Goal: Transaction & Acquisition: Book appointment/travel/reservation

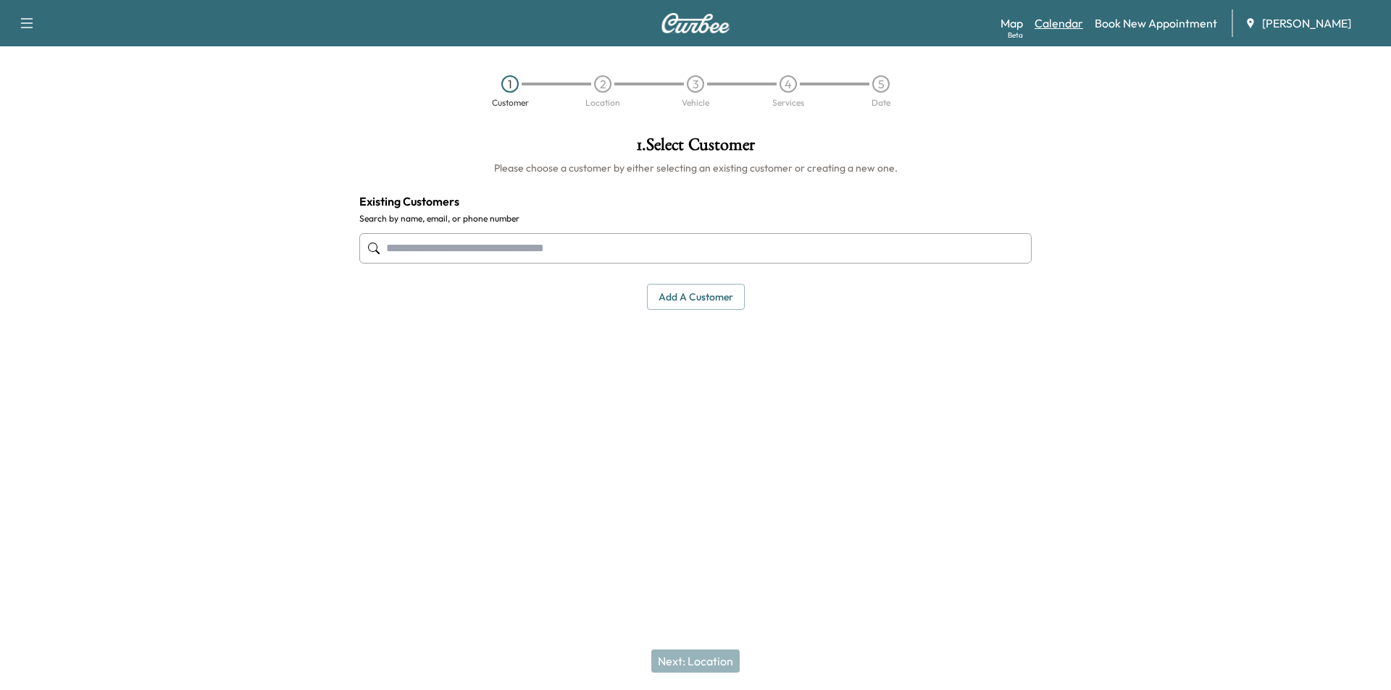
click at [1070, 24] on link "Calendar" at bounding box center [1059, 22] width 49 height 17
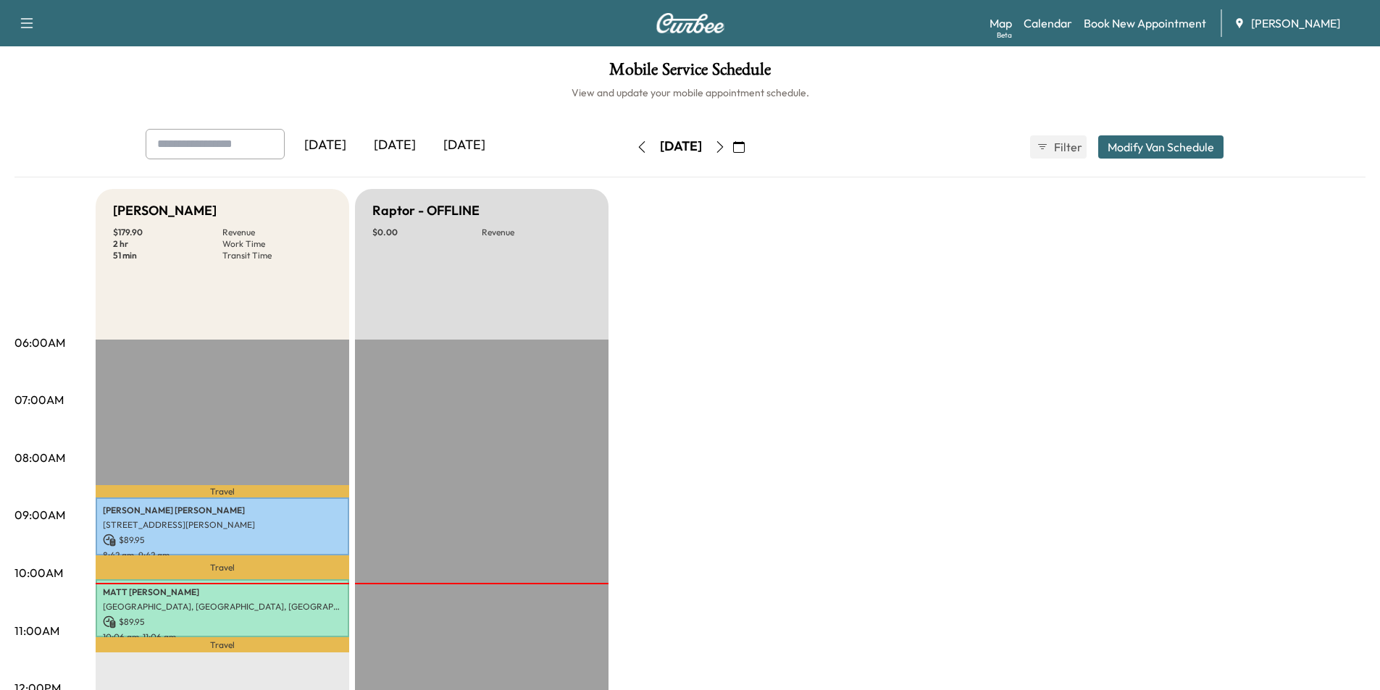
click at [751, 155] on button "button" at bounding box center [739, 146] width 25 height 23
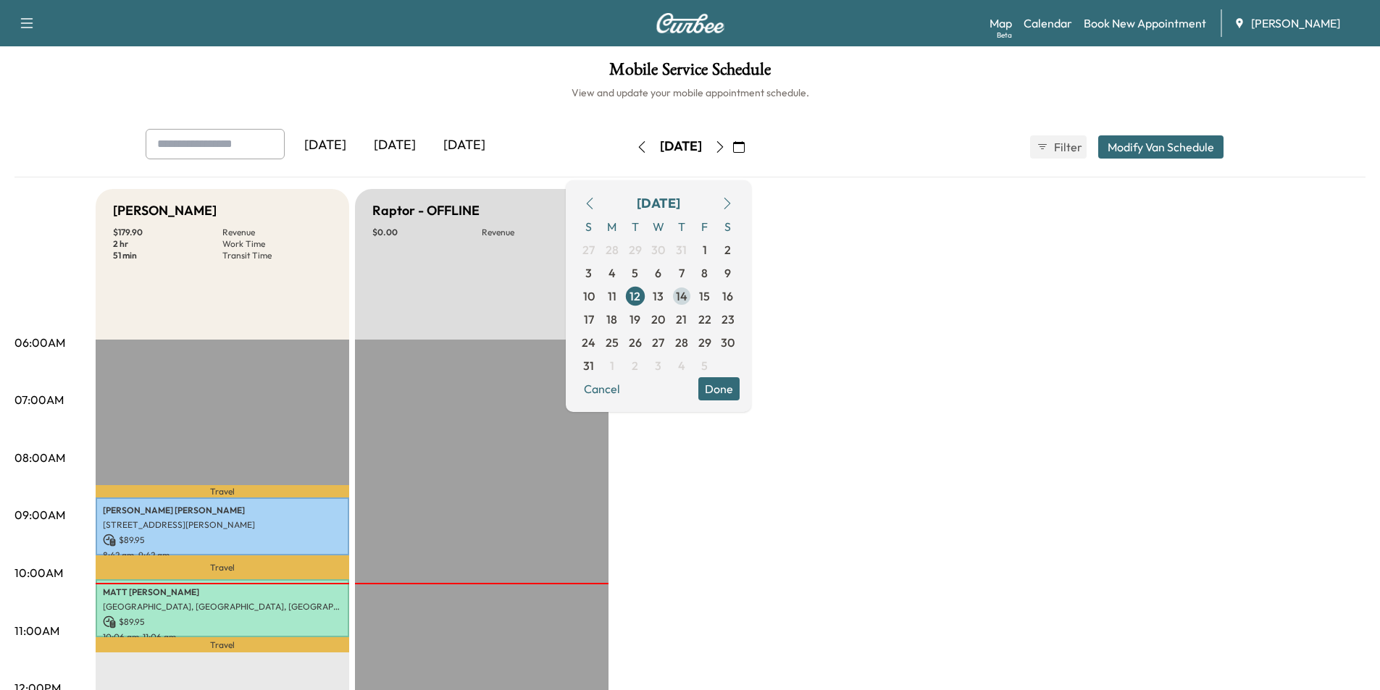
drag, startPoint x: 740, startPoint y: 299, endPoint x: 726, endPoint y: 301, distance: 14.7
click at [726, 301] on div "S M T W T F S 27 28 29 30 31 1 2 3 4 5 6 7 8 9 10 11 12 13 14 15 16 17 18 19 20…" at bounding box center [658, 296] width 162 height 162
click at [710, 297] on span "15" at bounding box center [704, 296] width 11 height 17
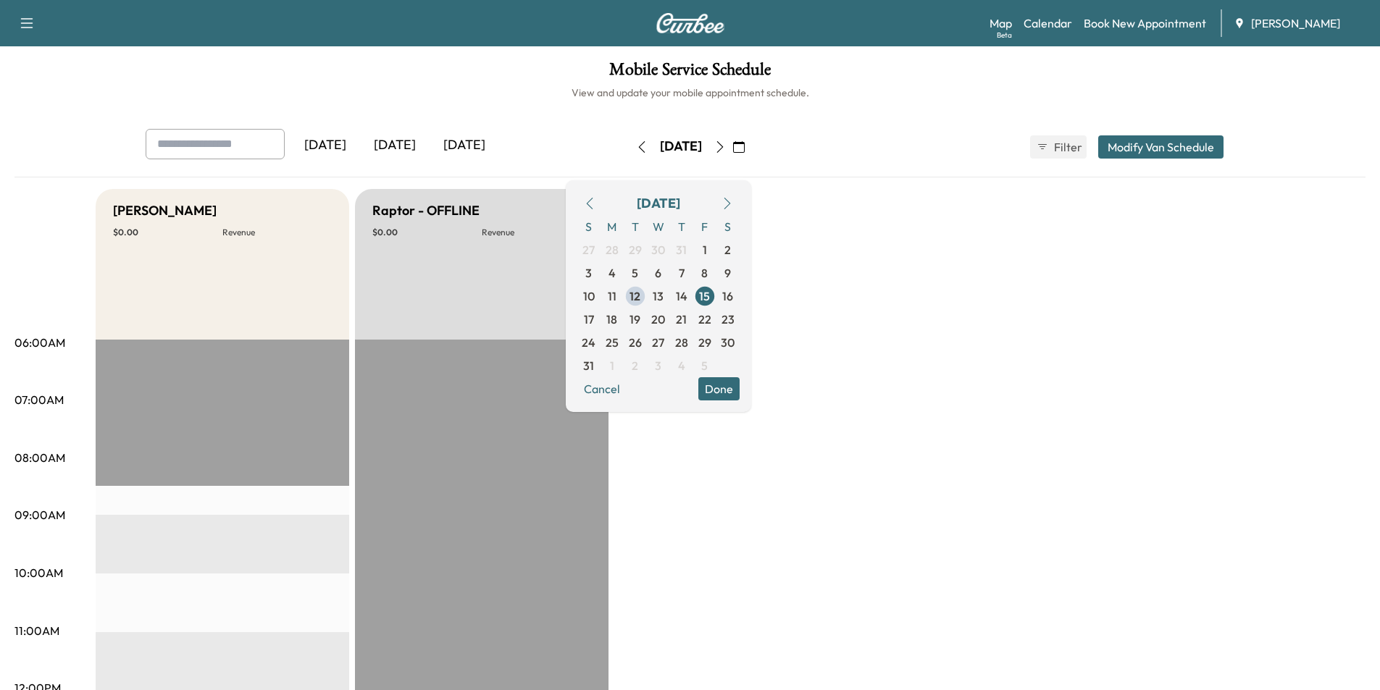
click at [636, 152] on icon "button" at bounding box center [642, 147] width 12 height 12
click at [1135, 25] on link "Book New Appointment" at bounding box center [1145, 22] width 122 height 17
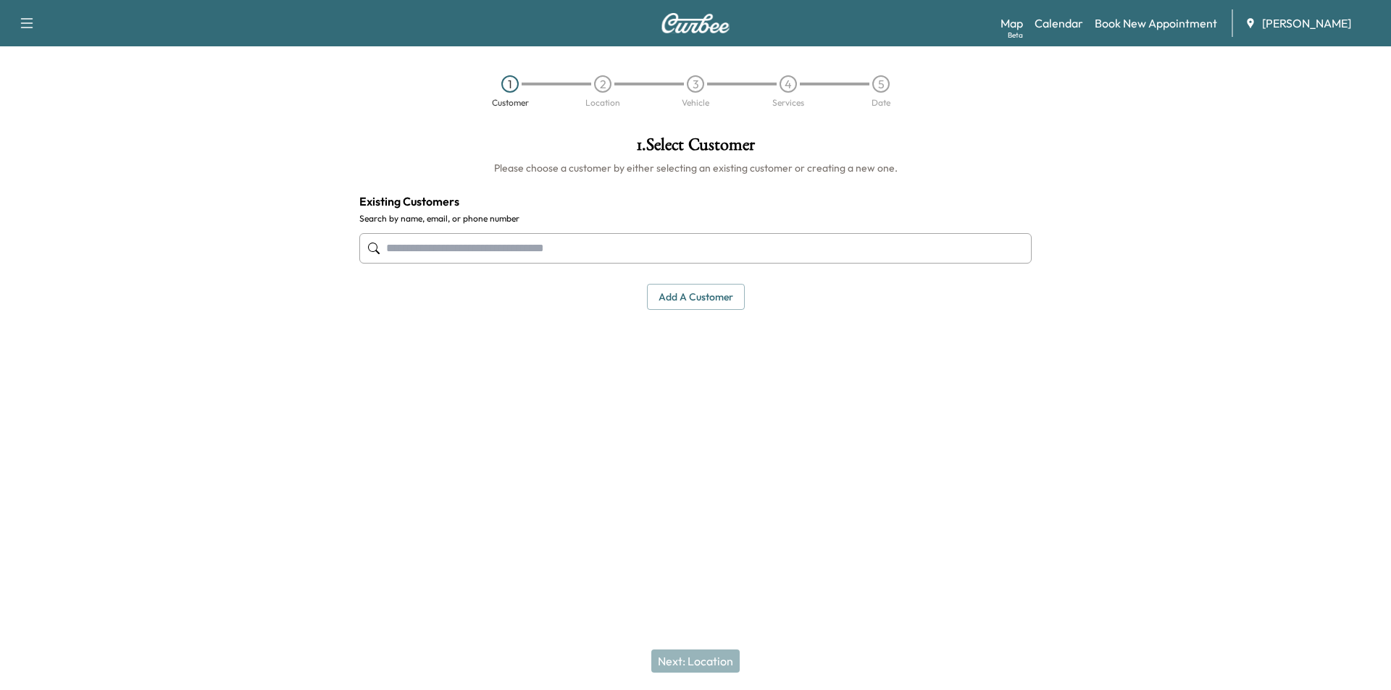
click at [506, 249] on input "text" at bounding box center [695, 248] width 672 height 30
paste input "**********"
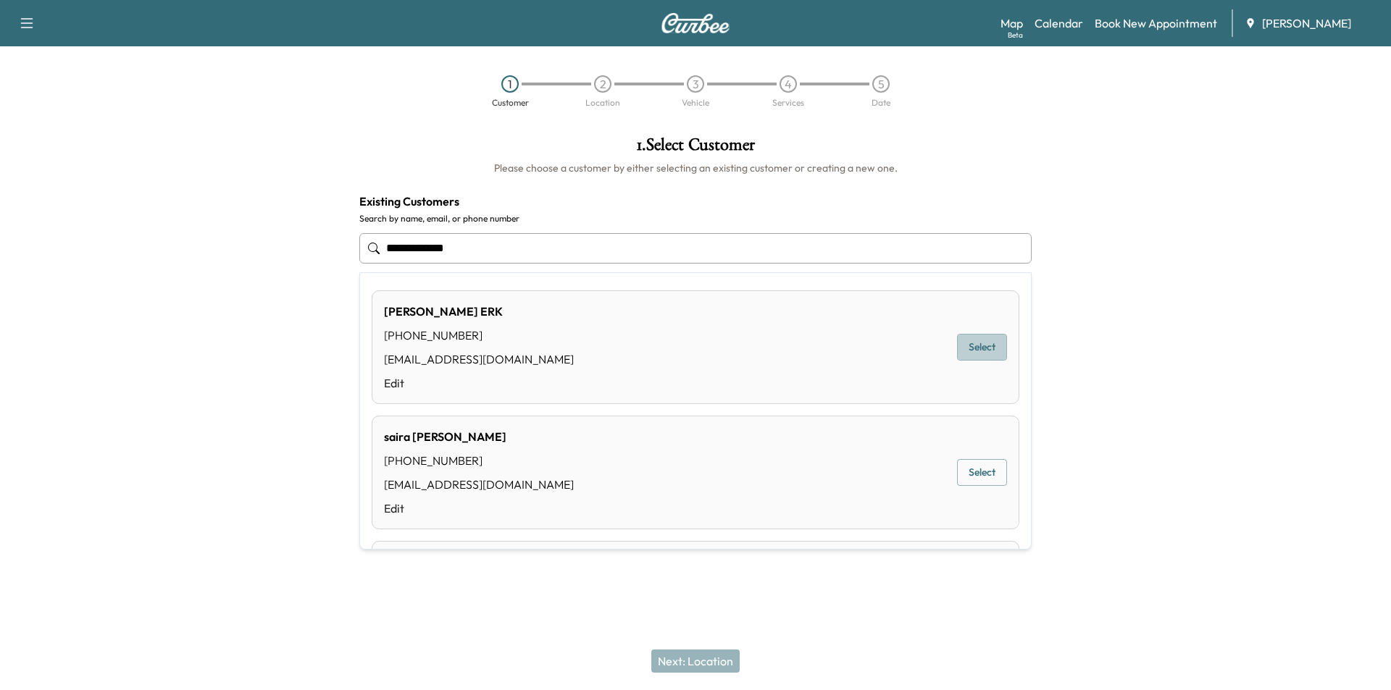
click at [959, 348] on button "Select" at bounding box center [982, 347] width 50 height 27
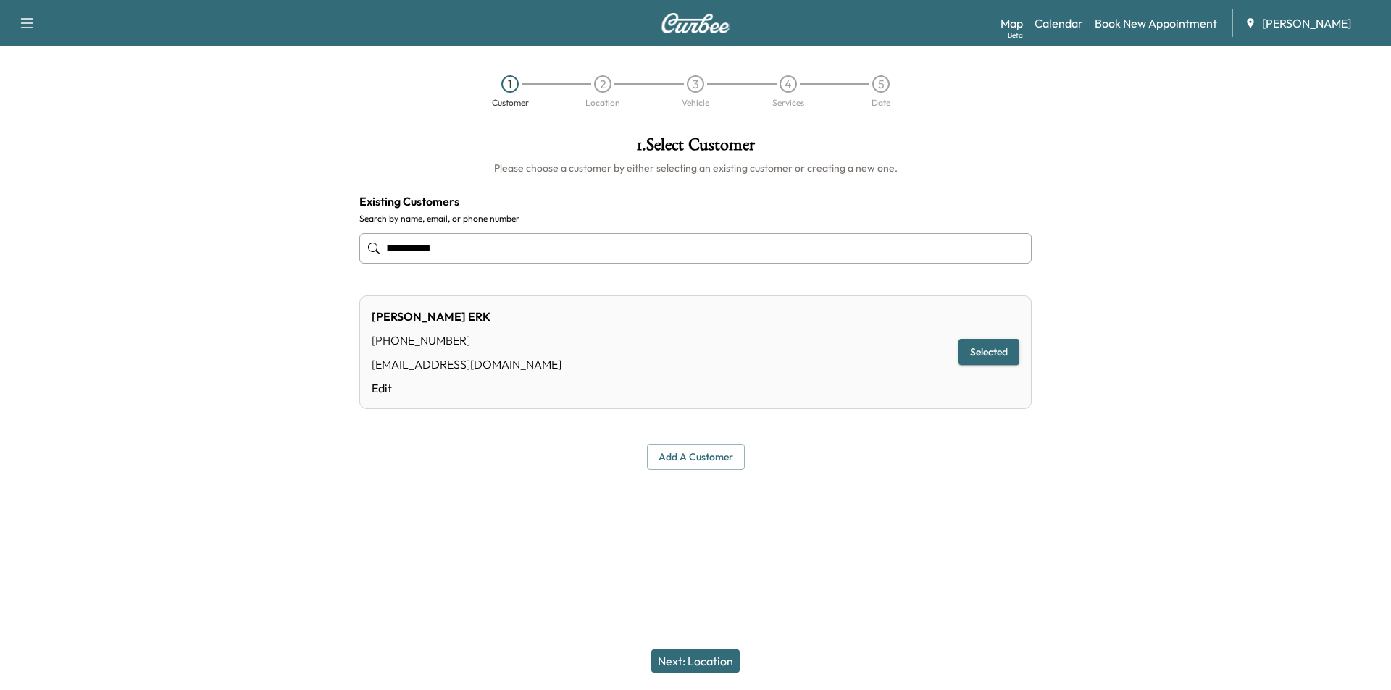
type input "**********"
click at [734, 664] on button "Next: Location" at bounding box center [695, 661] width 88 height 23
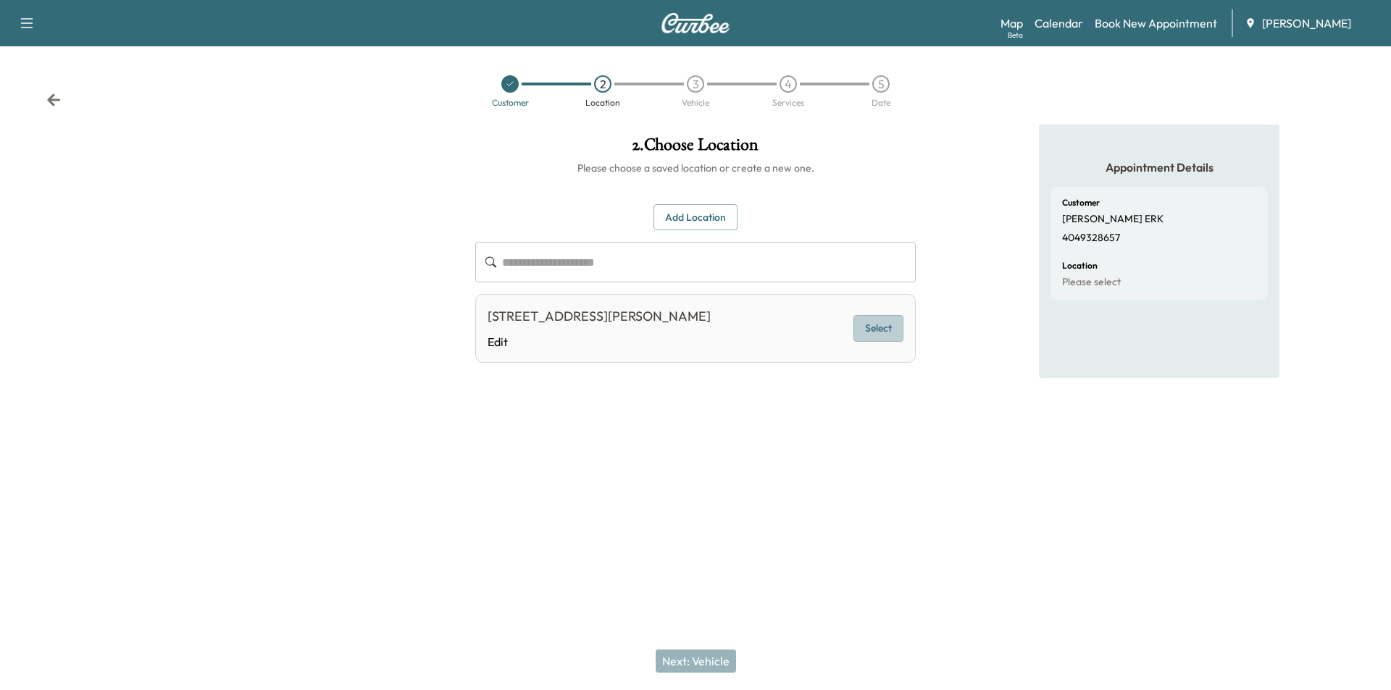
click at [882, 327] on button "Select" at bounding box center [878, 328] width 50 height 27
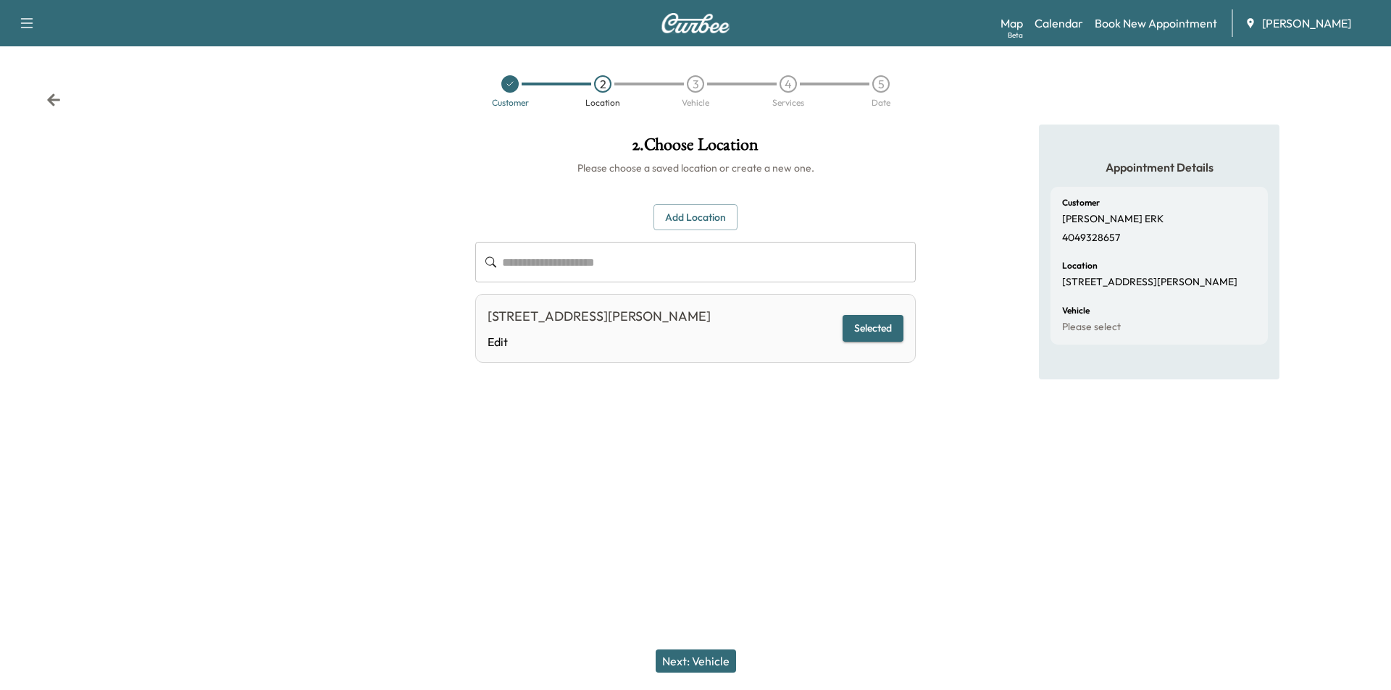
click at [691, 669] on button "Next: Vehicle" at bounding box center [696, 661] width 80 height 23
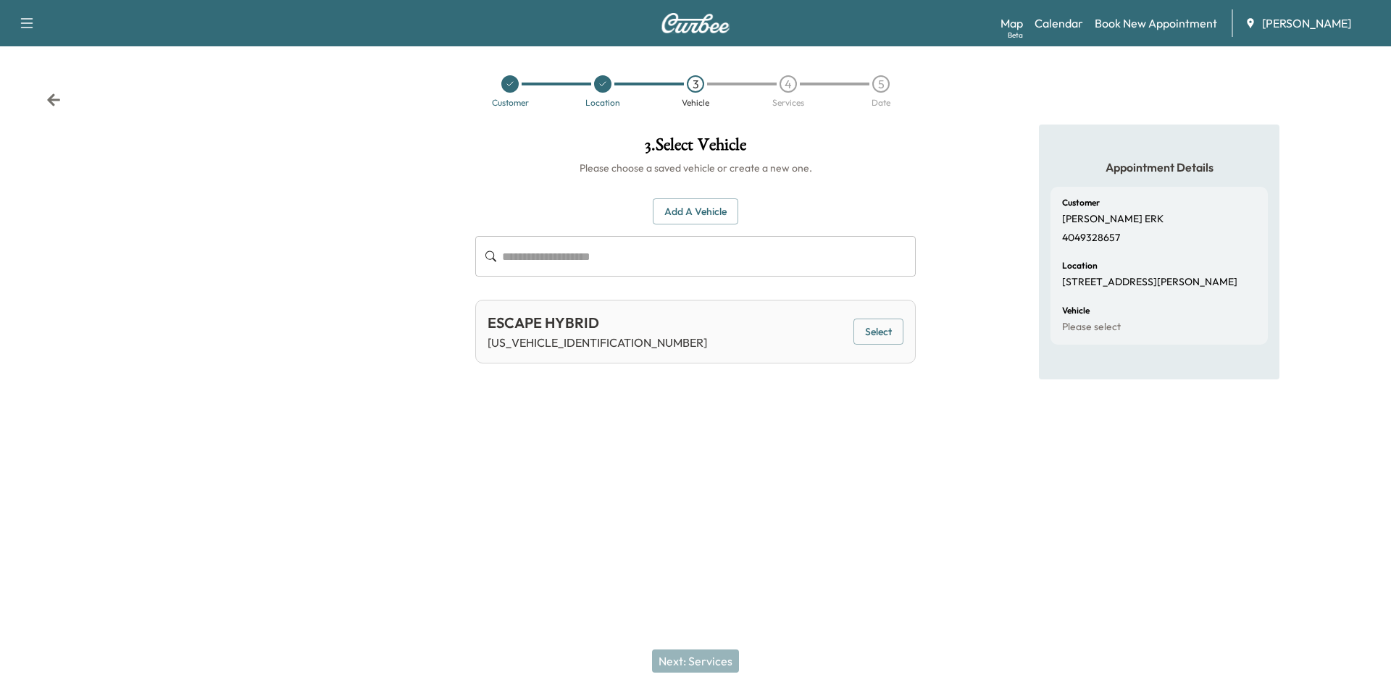
click at [901, 338] on button "Select" at bounding box center [878, 332] width 50 height 27
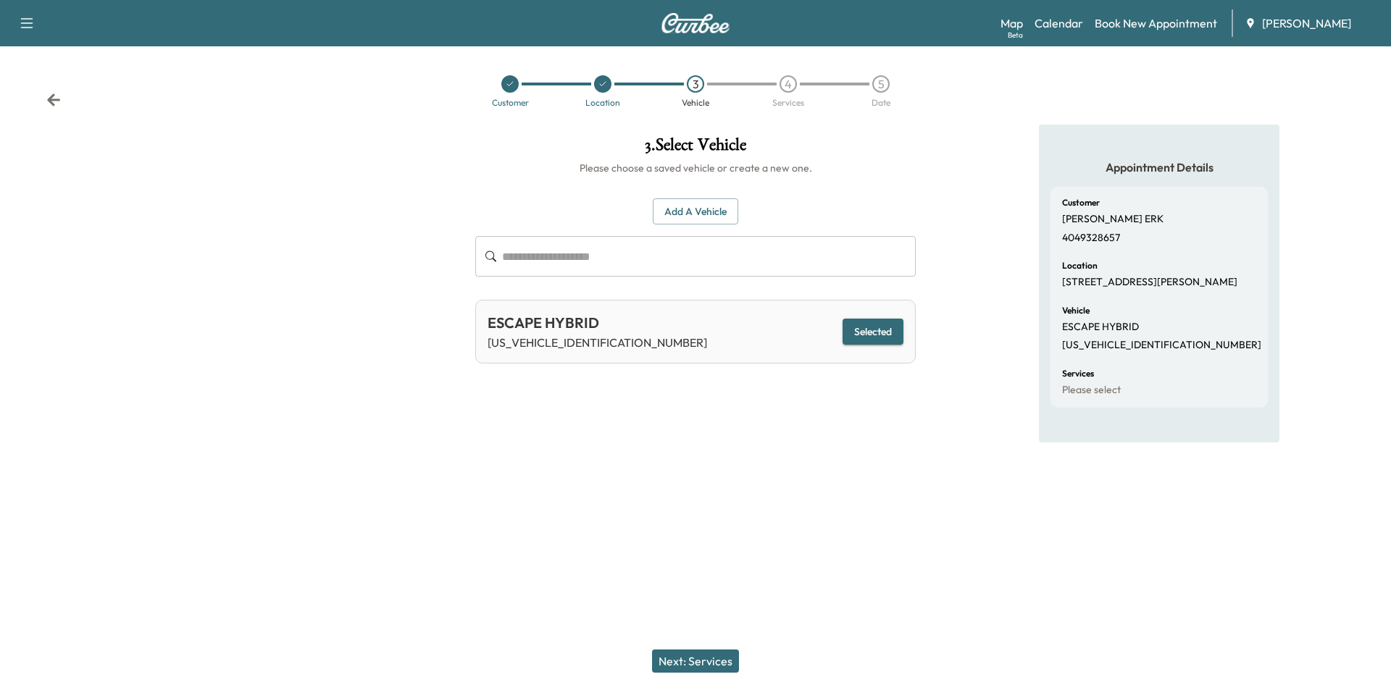
click at [725, 660] on button "Next: Services" at bounding box center [695, 661] width 87 height 23
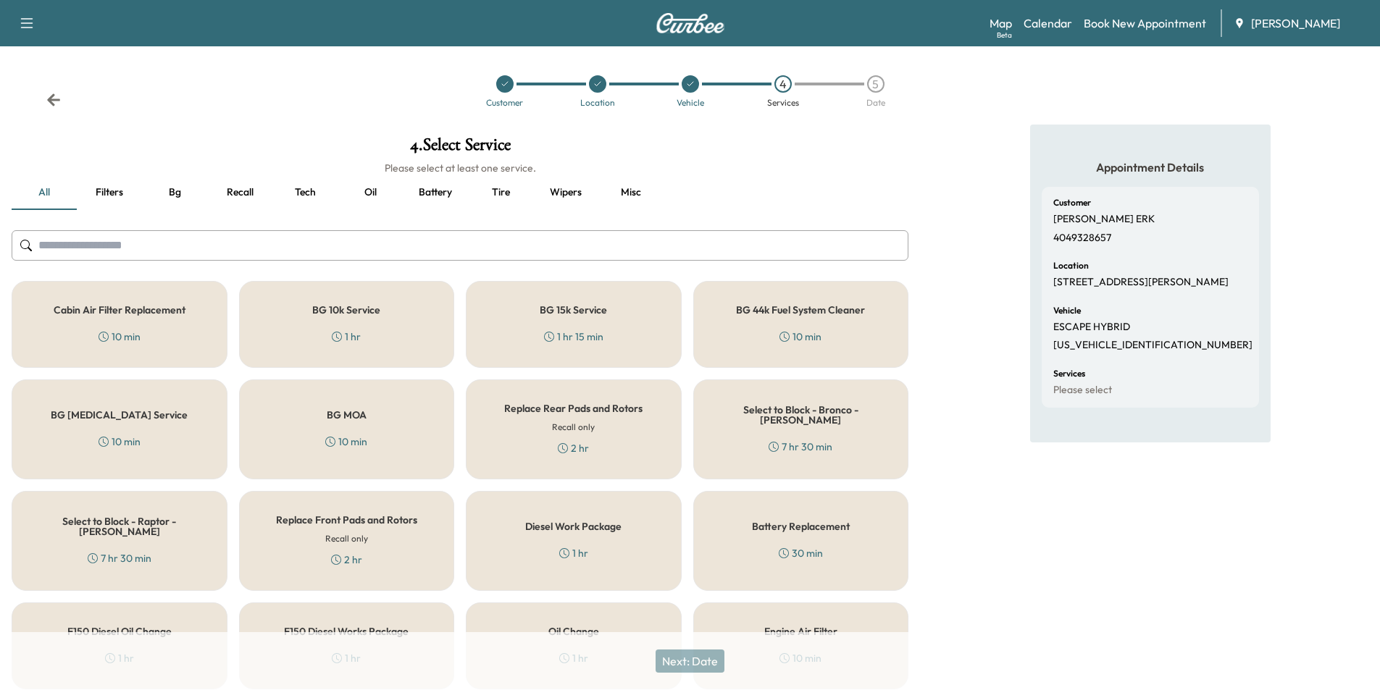
click at [375, 196] on button "Oil" at bounding box center [370, 192] width 65 height 35
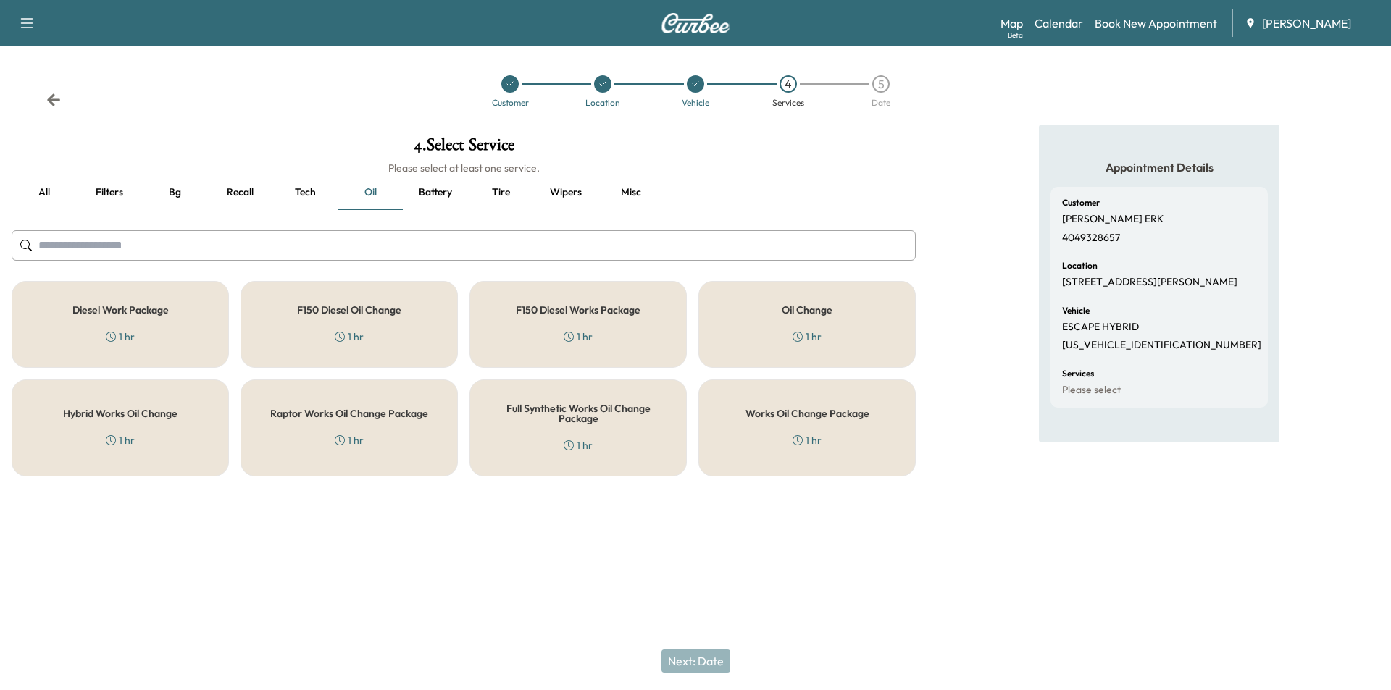
click at [827, 431] on div "Works Oil Change Package 1 hr" at bounding box center [806, 428] width 217 height 97
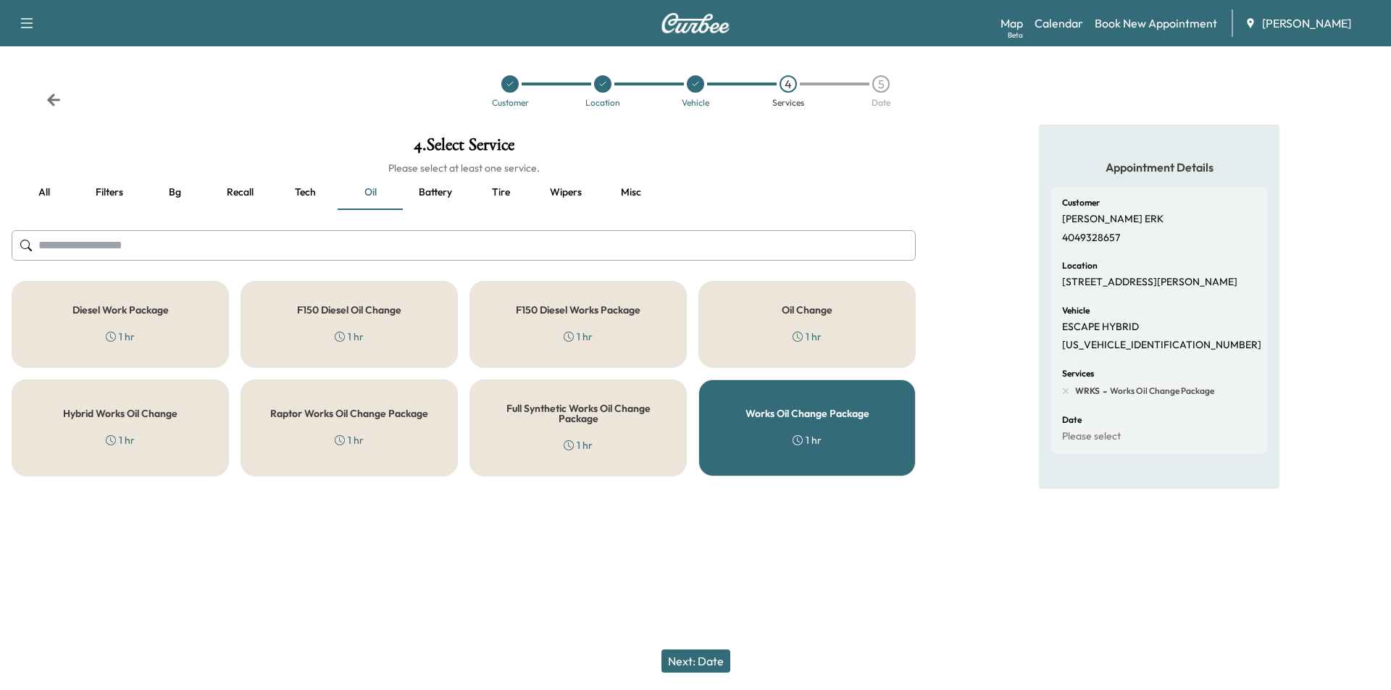
click at [703, 661] on button "Next: Date" at bounding box center [695, 661] width 69 height 23
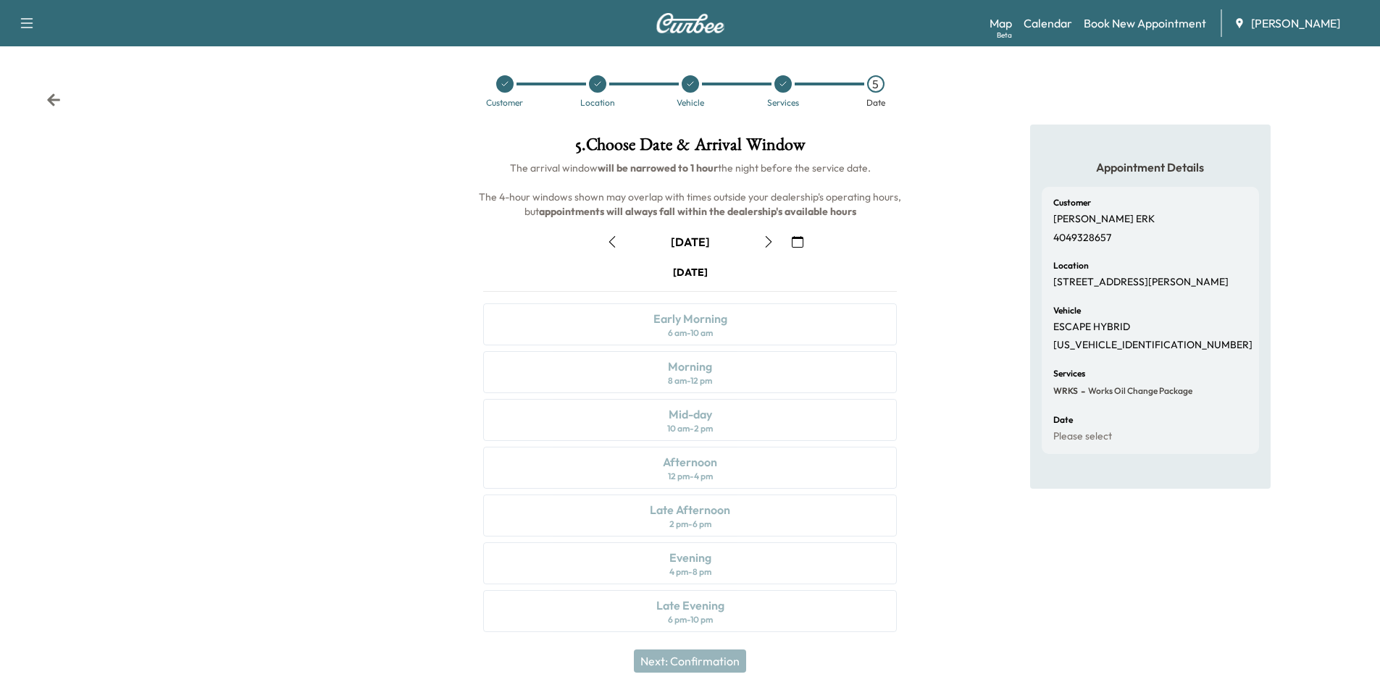
click at [800, 243] on icon "button" at bounding box center [798, 242] width 12 height 12
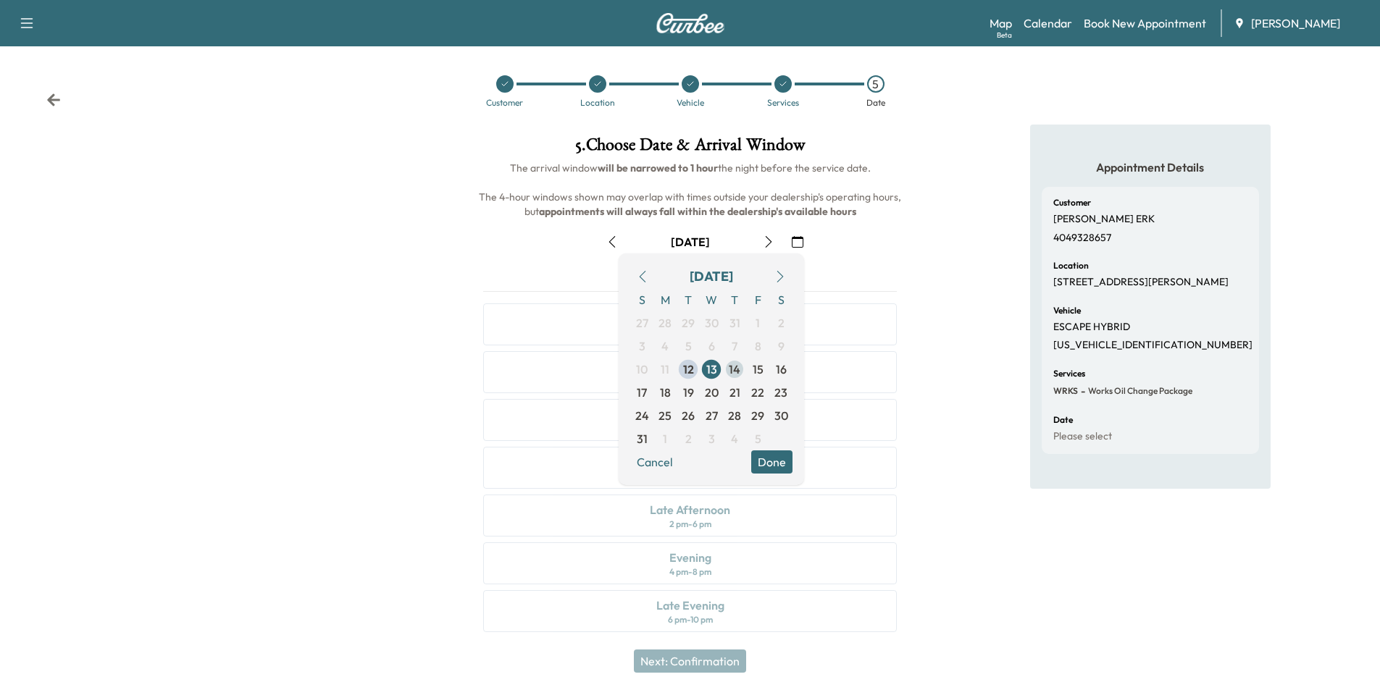
click at [742, 372] on span "14" at bounding box center [734, 369] width 23 height 23
click at [764, 463] on button "Done" at bounding box center [771, 462] width 41 height 23
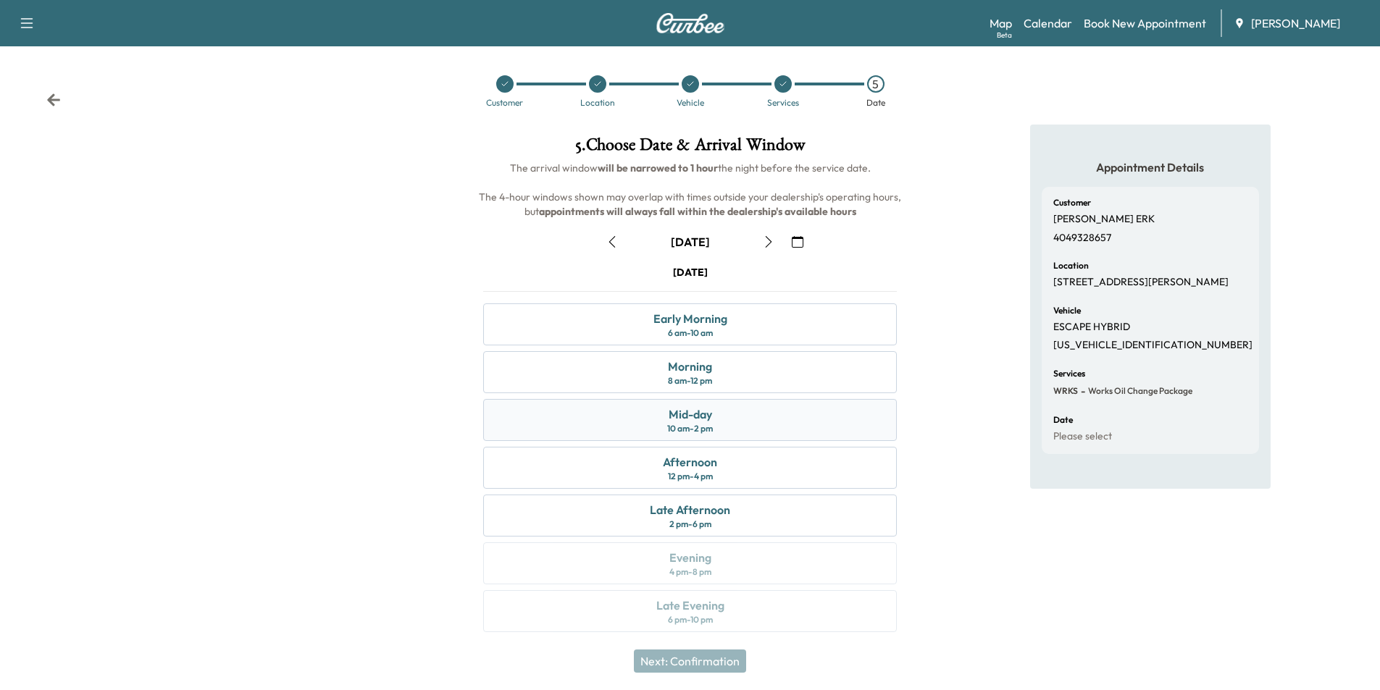
click at [685, 417] on div "Mid-day" at bounding box center [690, 414] width 43 height 17
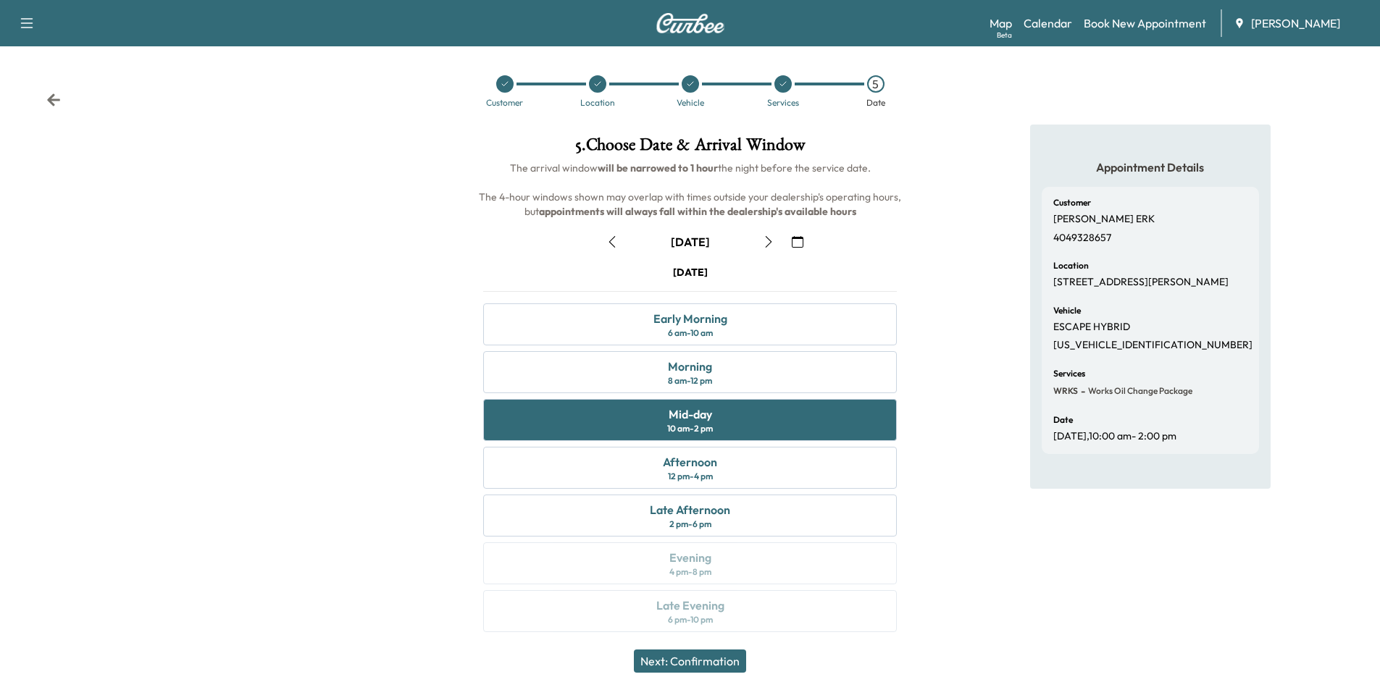
click at [691, 662] on button "Next: Confirmation" at bounding box center [690, 661] width 112 height 23
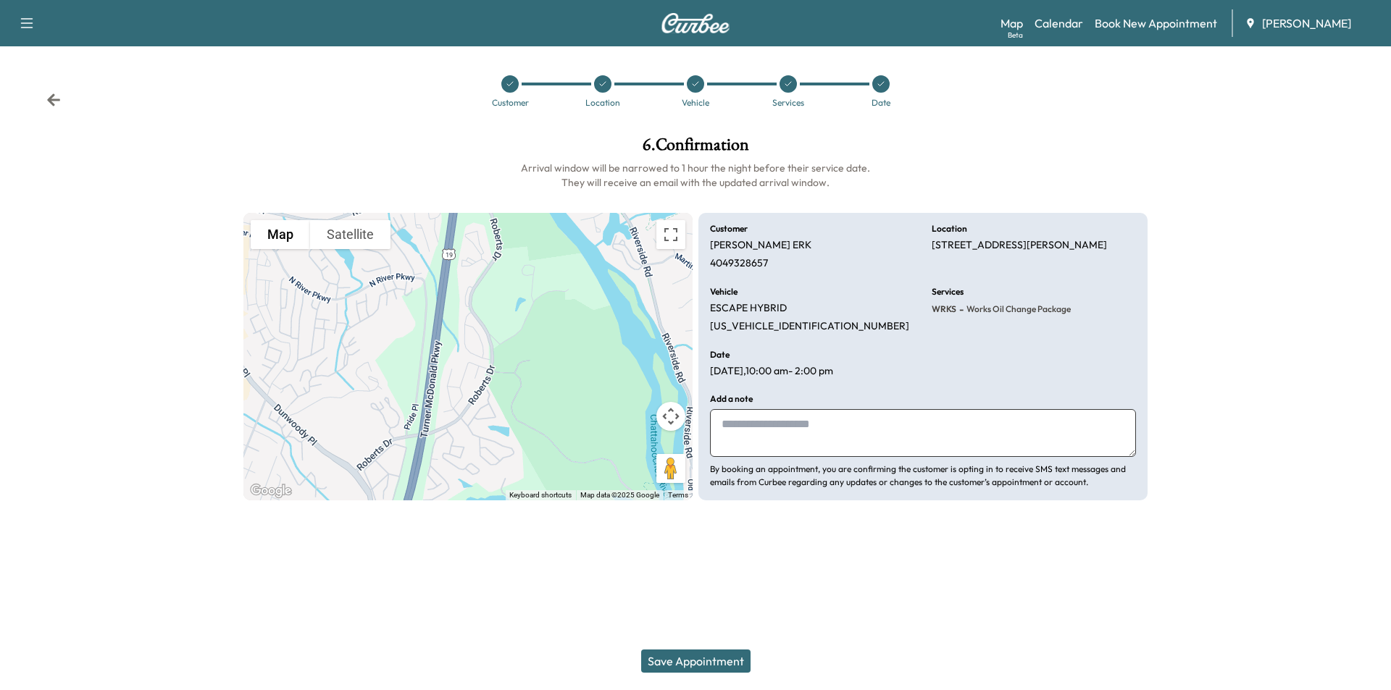
click at [722, 659] on button "Save Appointment" at bounding box center [695, 661] width 109 height 23
